Goal: Task Accomplishment & Management: Use online tool/utility

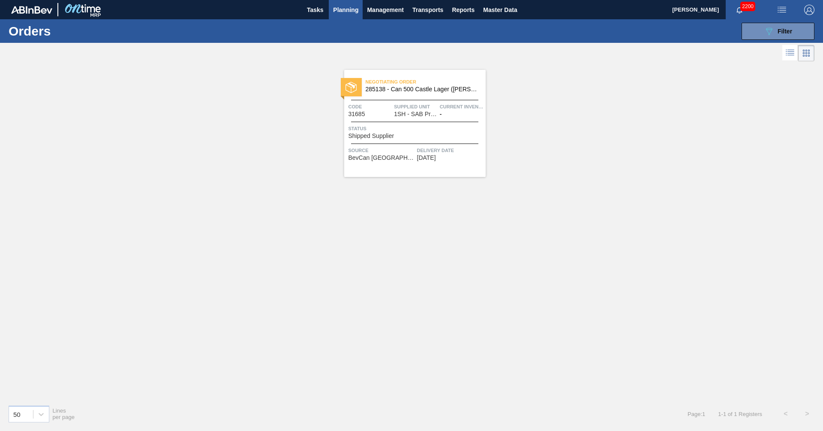
click at [369, 129] on span "Status" at bounding box center [415, 128] width 135 height 9
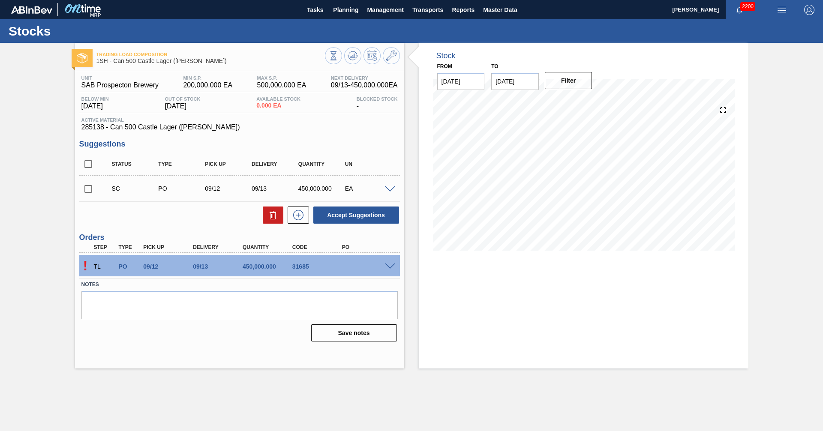
click at [388, 267] on span at bounding box center [390, 267] width 10 height 6
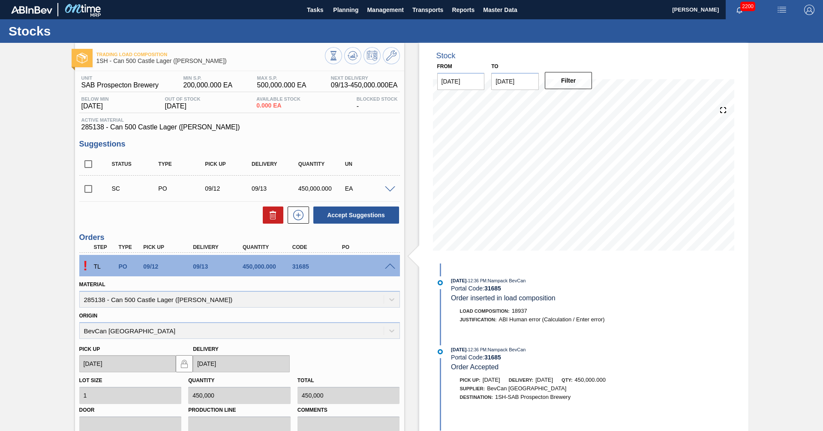
scroll to position [126, 0]
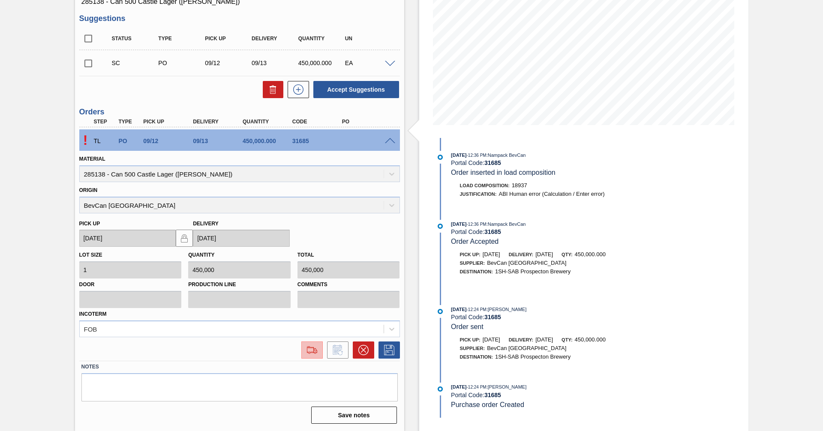
click at [315, 351] on img at bounding box center [312, 350] width 14 height 10
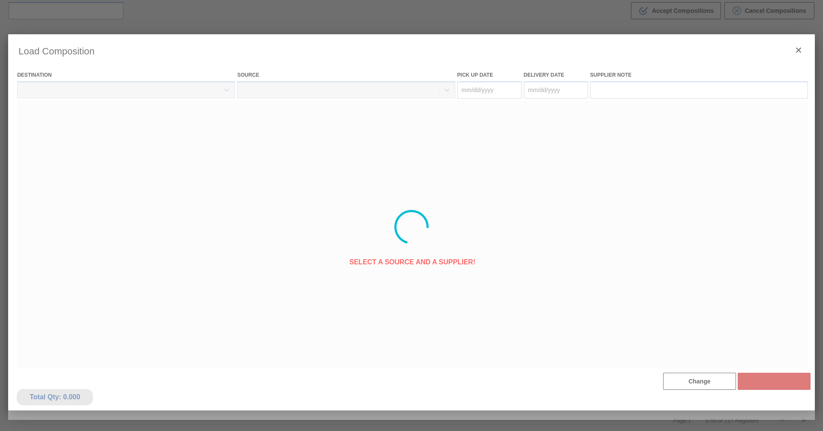
type Date "[DATE]"
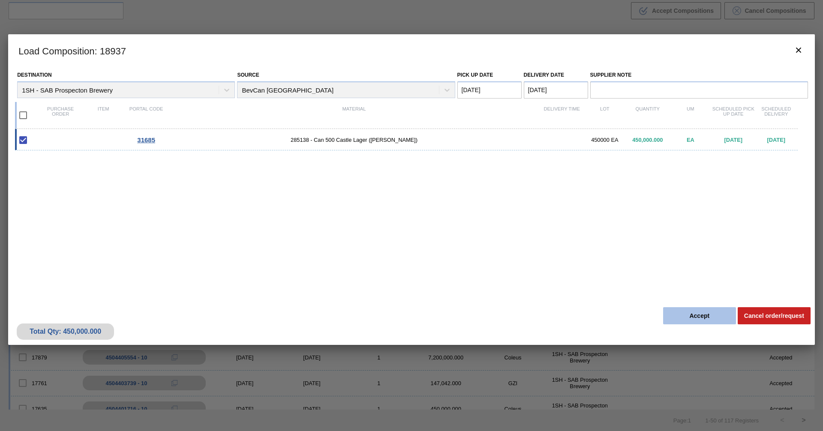
click at [676, 314] on button "Accept" at bounding box center [699, 315] width 73 height 17
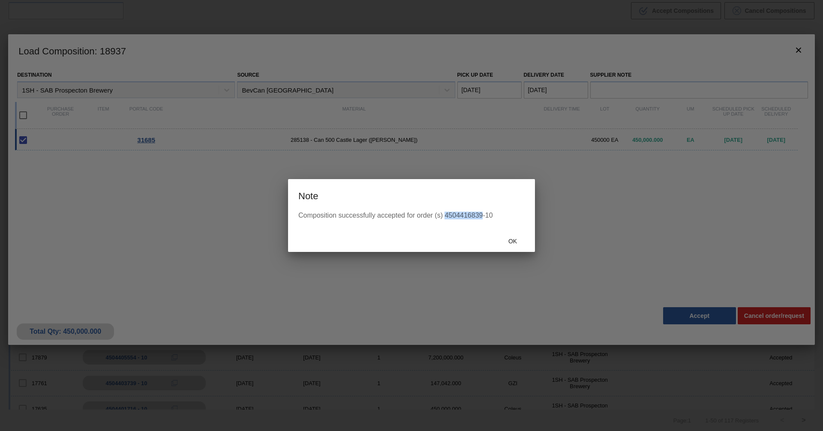
drag, startPoint x: 444, startPoint y: 215, endPoint x: 483, endPoint y: 217, distance: 39.0
click at [483, 217] on div "Composition successfully accepted for order (s) 4504416839-10" at bounding box center [411, 216] width 226 height 8
copy div "4504416839"
click at [509, 243] on span "Ok" at bounding box center [512, 241] width 22 height 7
